Goal: Information Seeking & Learning: Learn about a topic

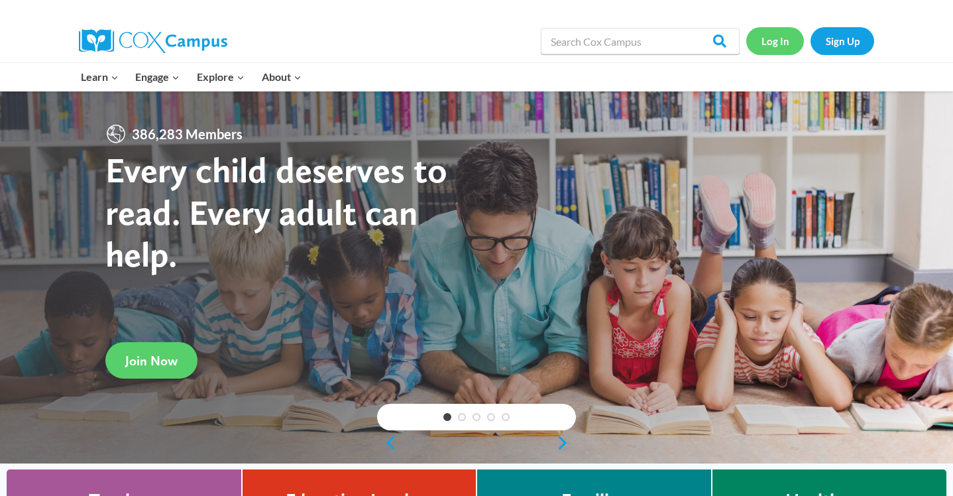
click at [779, 41] on link "Log In" at bounding box center [775, 40] width 58 height 27
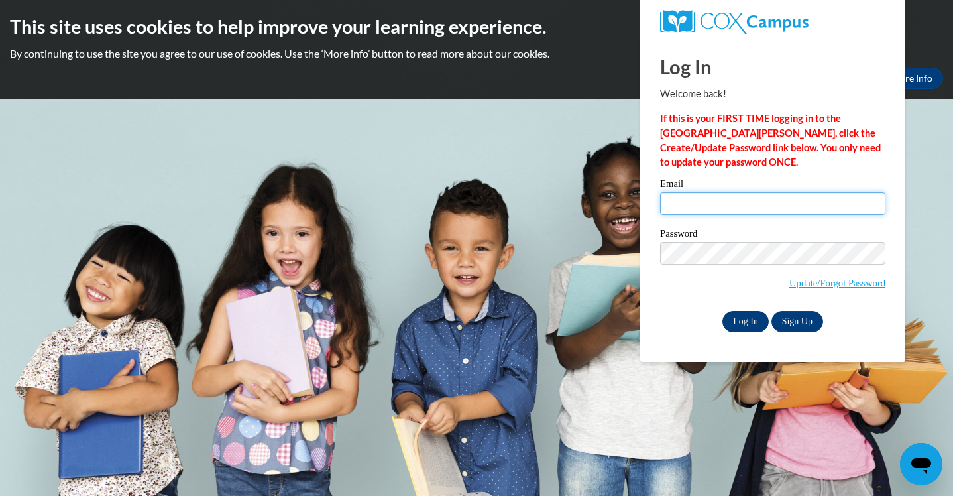
type input "bguinane@waukesha.k12.wi.us"
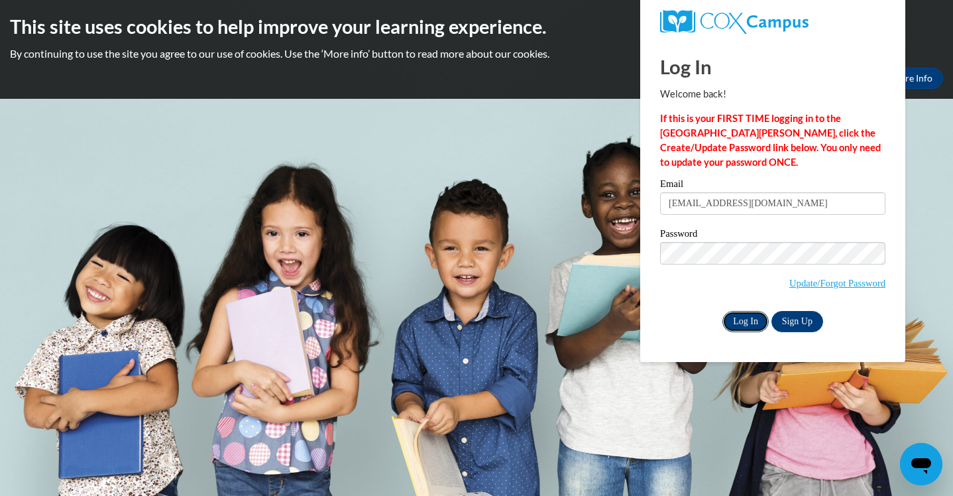
click at [752, 324] on input "Log In" at bounding box center [745, 321] width 46 height 21
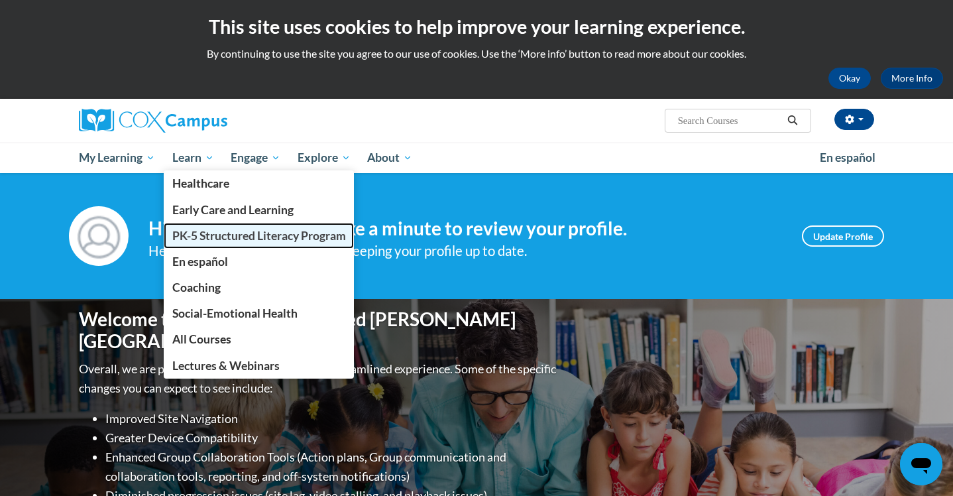
click at [222, 235] on span "PK-5 Structured Literacy Program" at bounding box center [259, 236] width 174 height 14
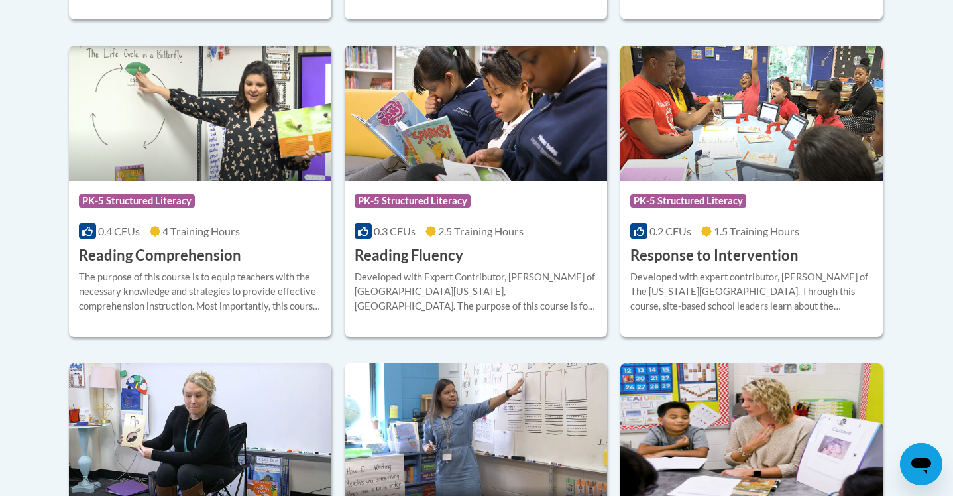
scroll to position [1249, 0]
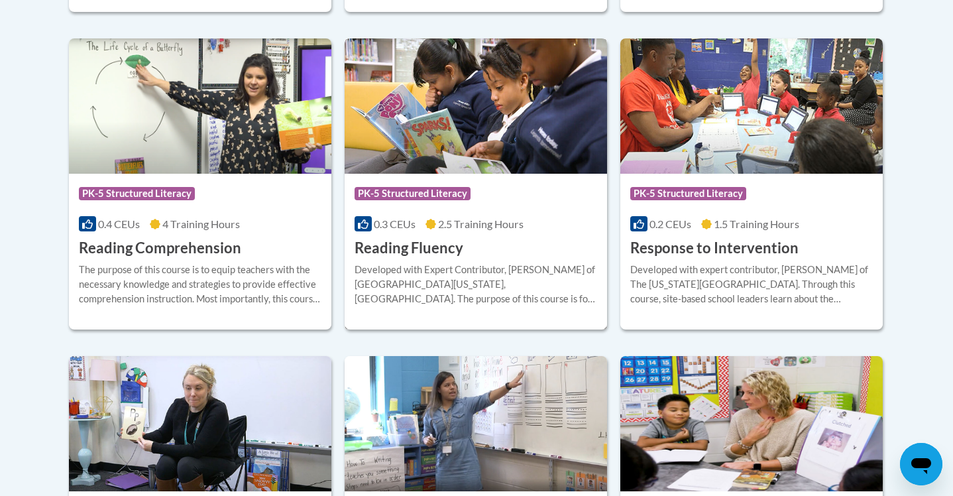
click at [433, 249] on h3 "Reading Fluency" at bounding box center [409, 248] width 109 height 21
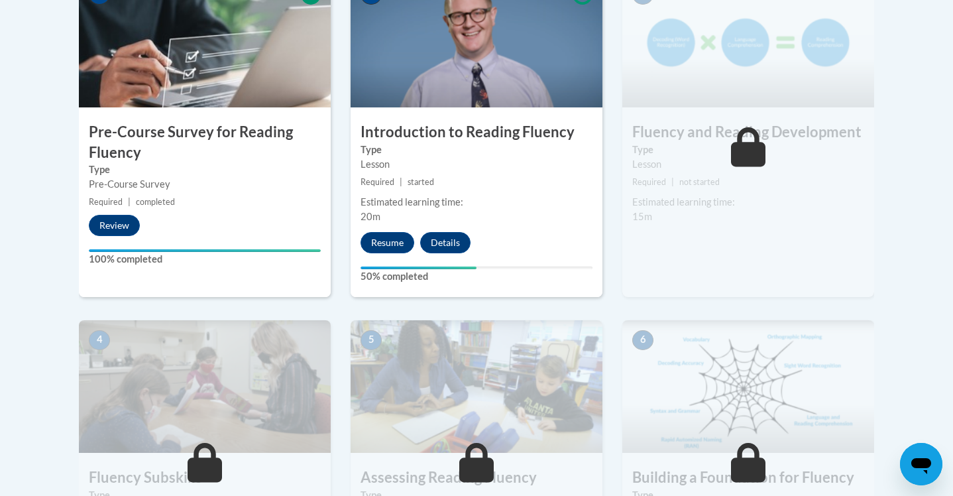
scroll to position [472, 0]
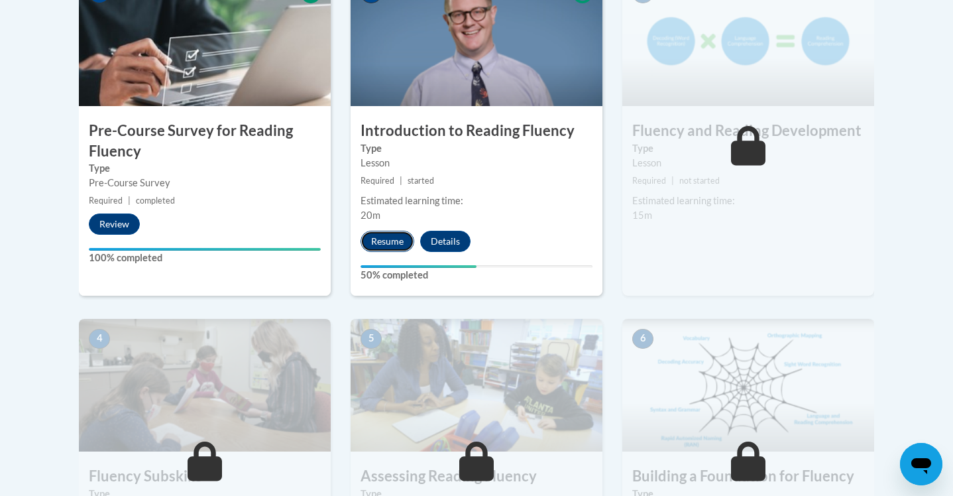
click at [388, 237] on button "Resume" at bounding box center [388, 241] width 54 height 21
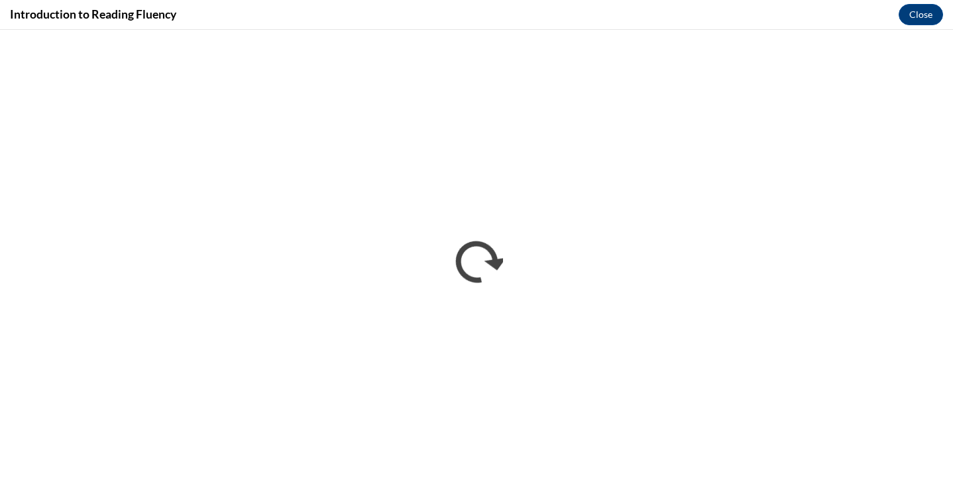
scroll to position [0, 0]
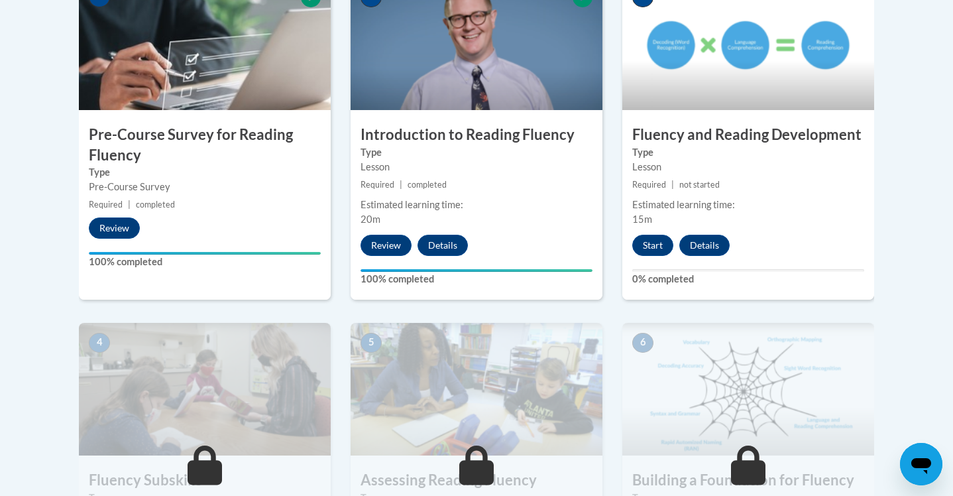
scroll to position [474, 0]
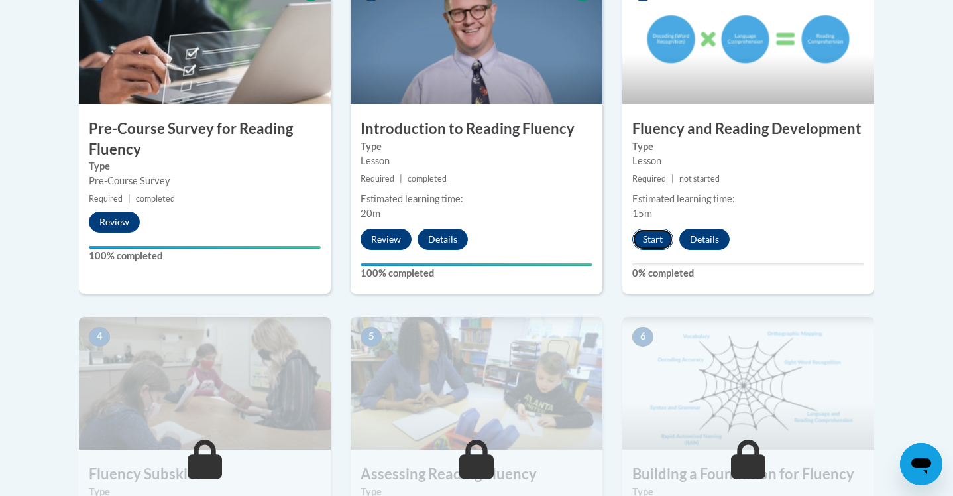
click at [646, 243] on button "Start" at bounding box center [652, 239] width 41 height 21
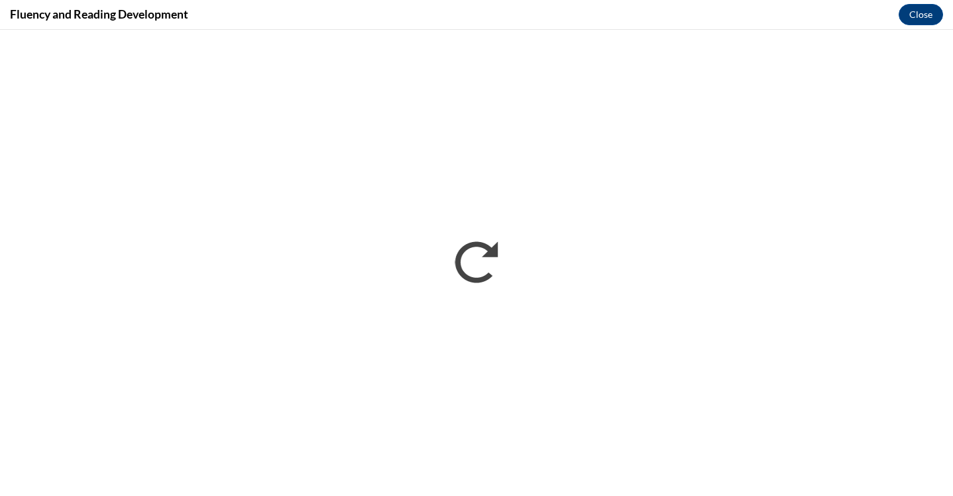
scroll to position [0, 0]
